Goal: Task Accomplishment & Management: Use online tool/utility

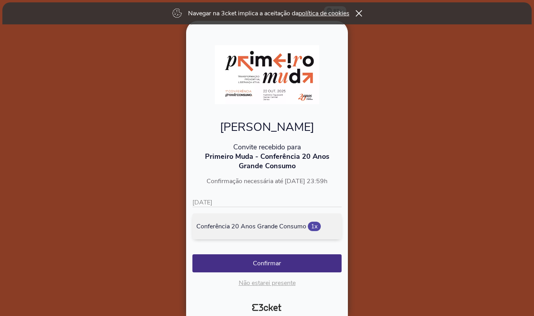
click at [308, 207] on div "[DATE] Conferência 20 Anos Grande Consumo 1x" at bounding box center [266, 218] width 149 height 41
click at [263, 263] on button "Confirmar" at bounding box center [266, 263] width 149 height 18
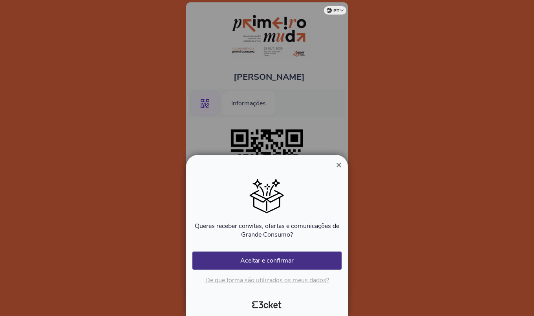
click at [263, 263] on button "Aceitar e confirmar" at bounding box center [266, 260] width 149 height 18
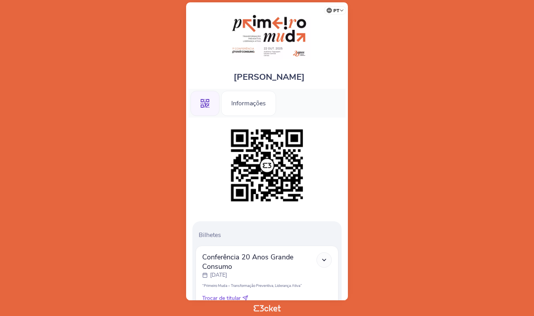
click at [325, 261] on icon at bounding box center [324, 259] width 7 height 7
click at [255, 100] on div "Informações" at bounding box center [248, 103] width 55 height 25
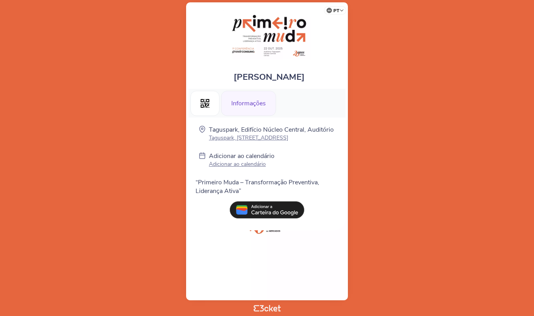
click at [248, 168] on p "Adicionar ao calendário" at bounding box center [242, 163] width 66 height 7
